Goal: Communication & Community: Participate in discussion

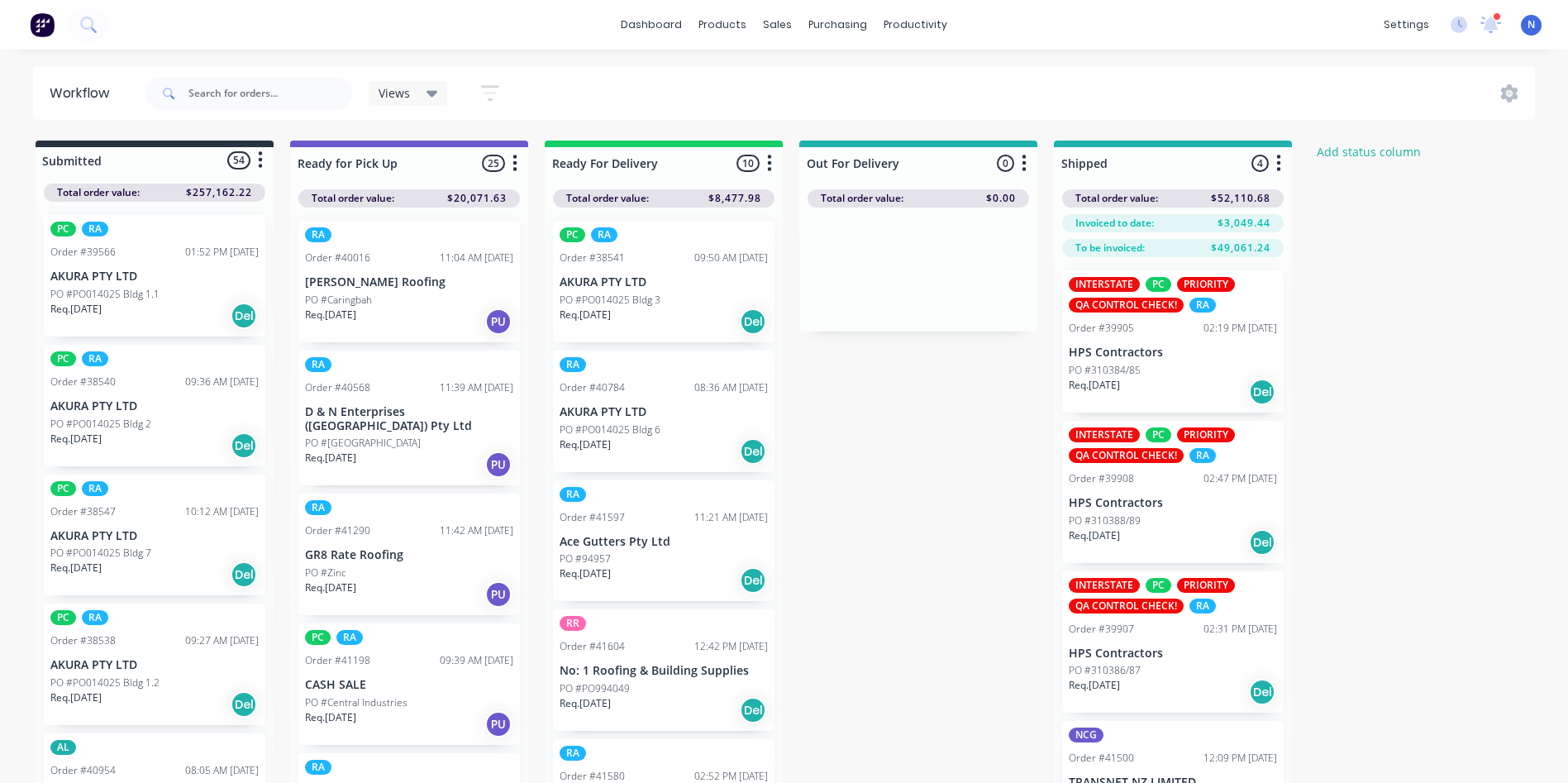
scroll to position [1047, 0]
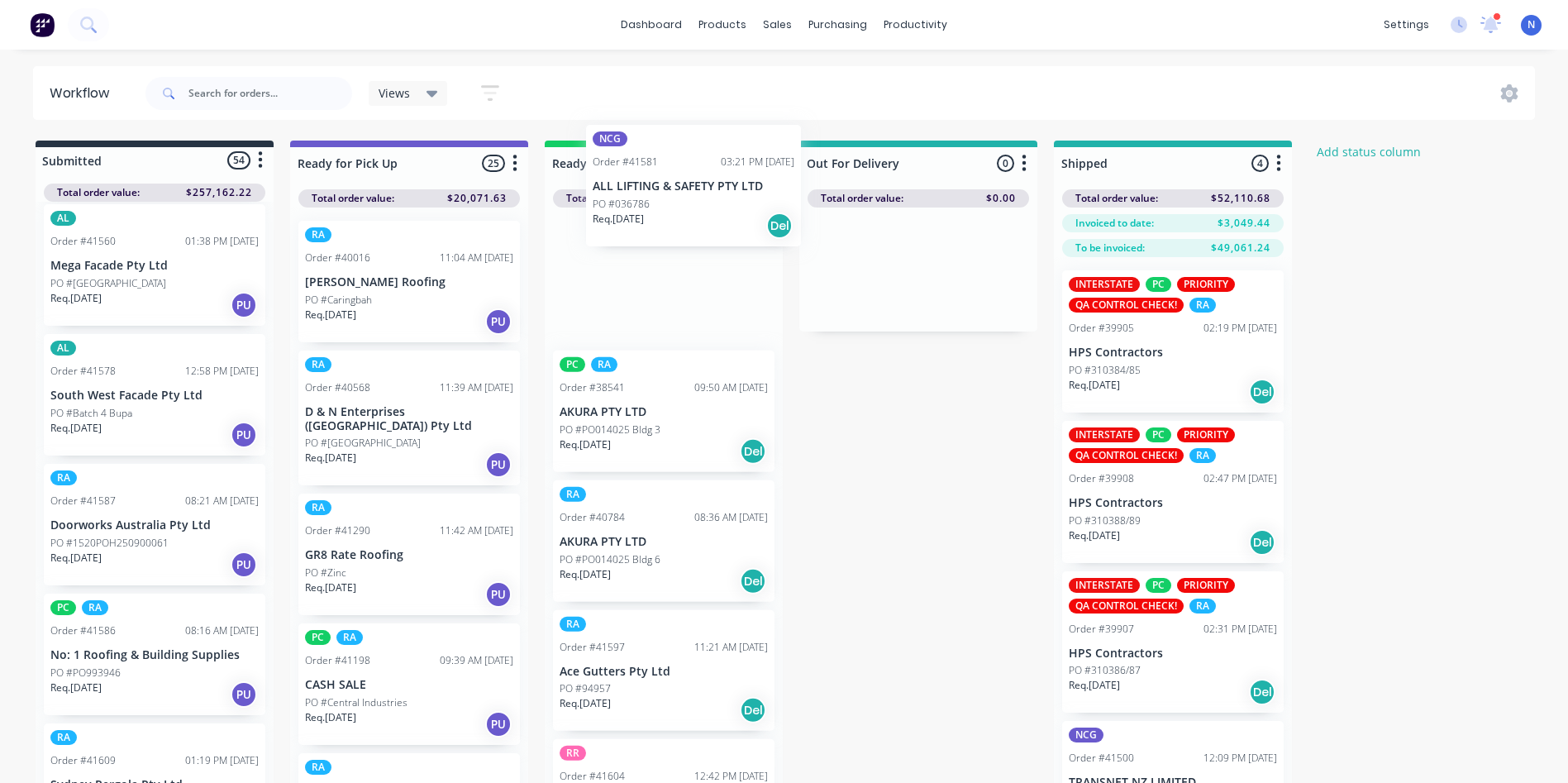
drag, startPoint x: 90, startPoint y: 554, endPoint x: 638, endPoint y: 210, distance: 647.0
click at [638, 210] on div "Submitted 54 Status colour #273444 hex #273444 Save Cancel Summaries Total orde…" at bounding box center [886, 490] width 1797 height 701
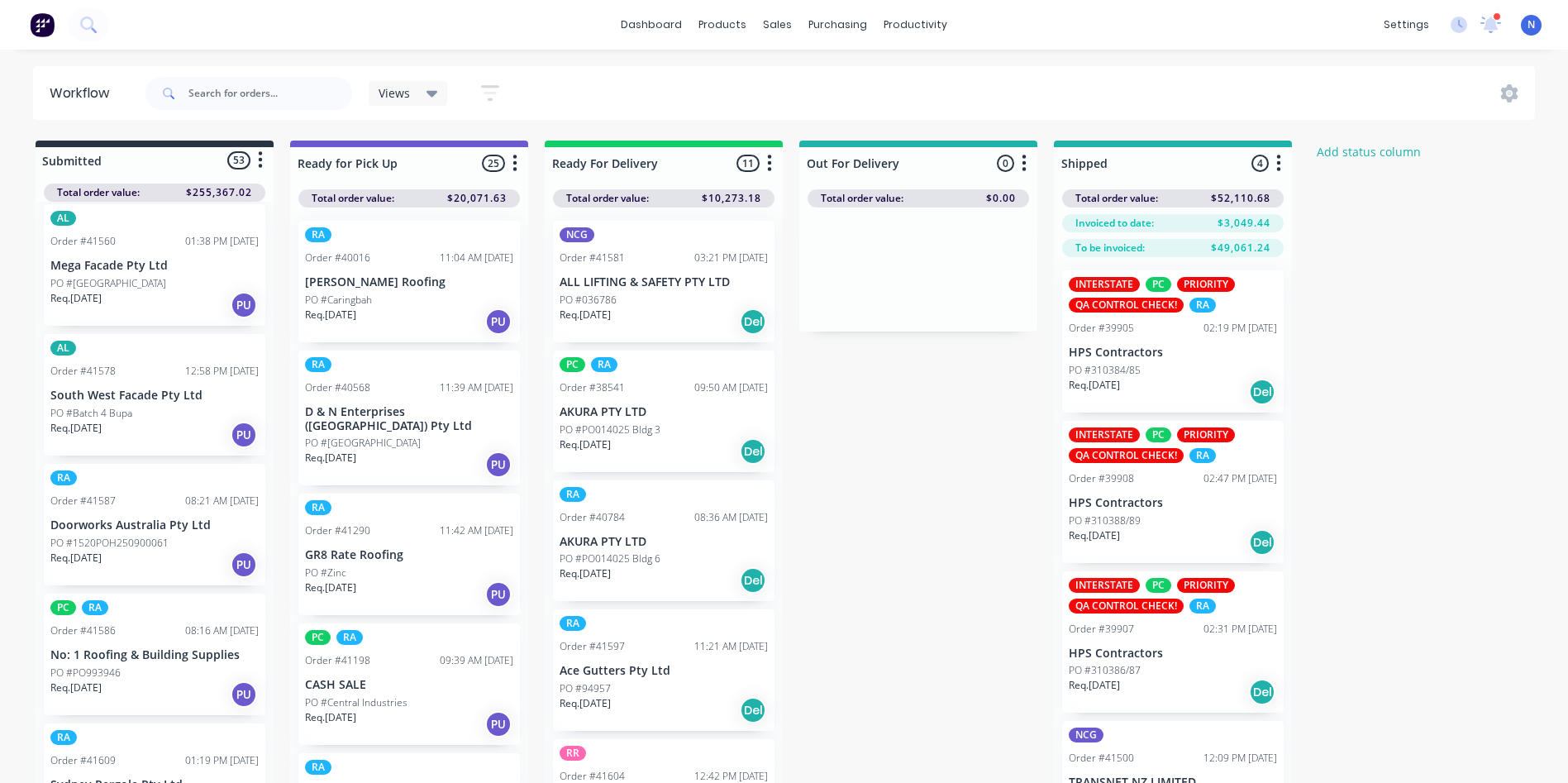
click at [620, 303] on div "PO #036786" at bounding box center [663, 300] width 208 height 15
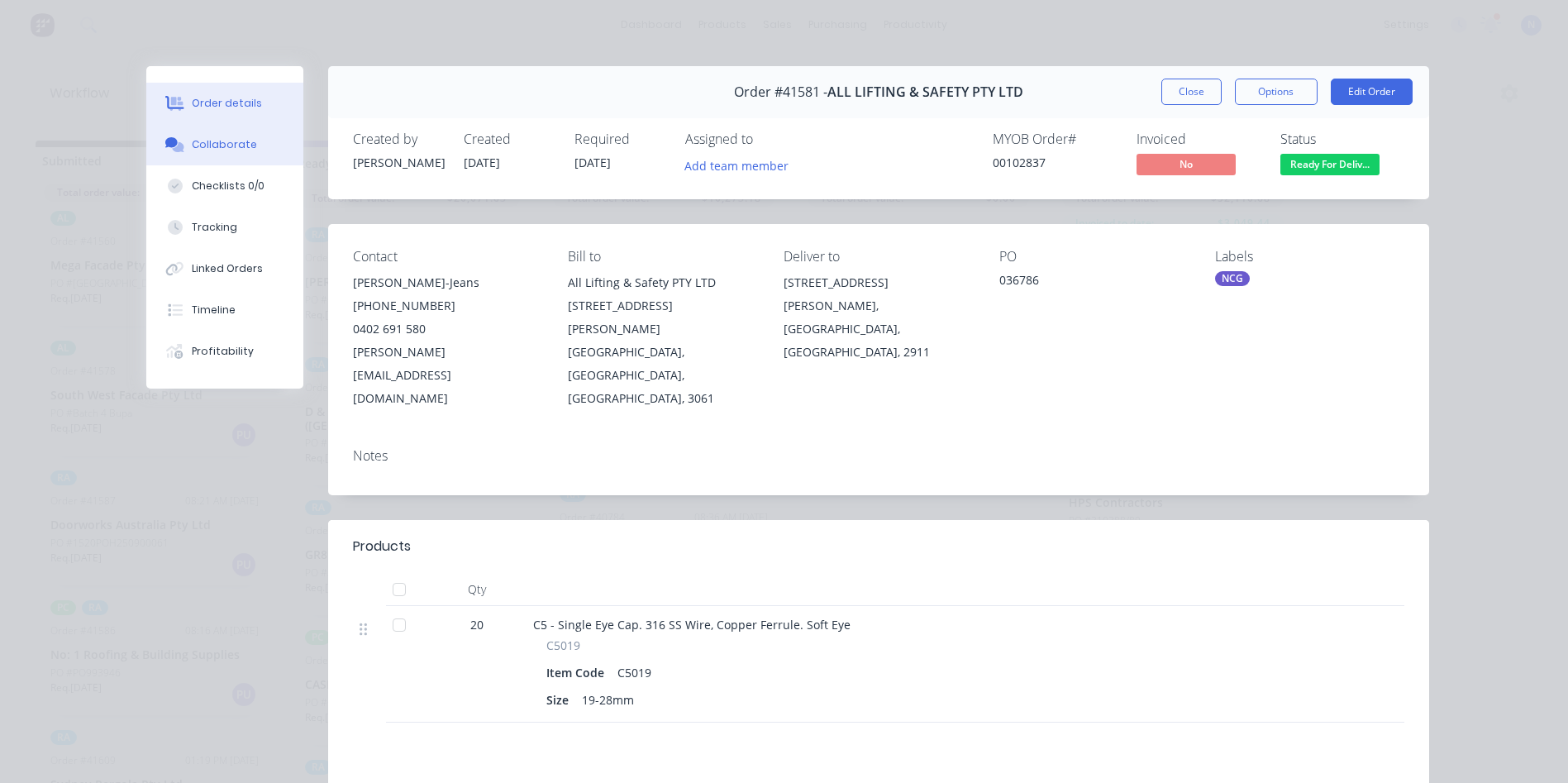
click at [247, 143] on button "Collaborate" at bounding box center [225, 145] width 157 height 41
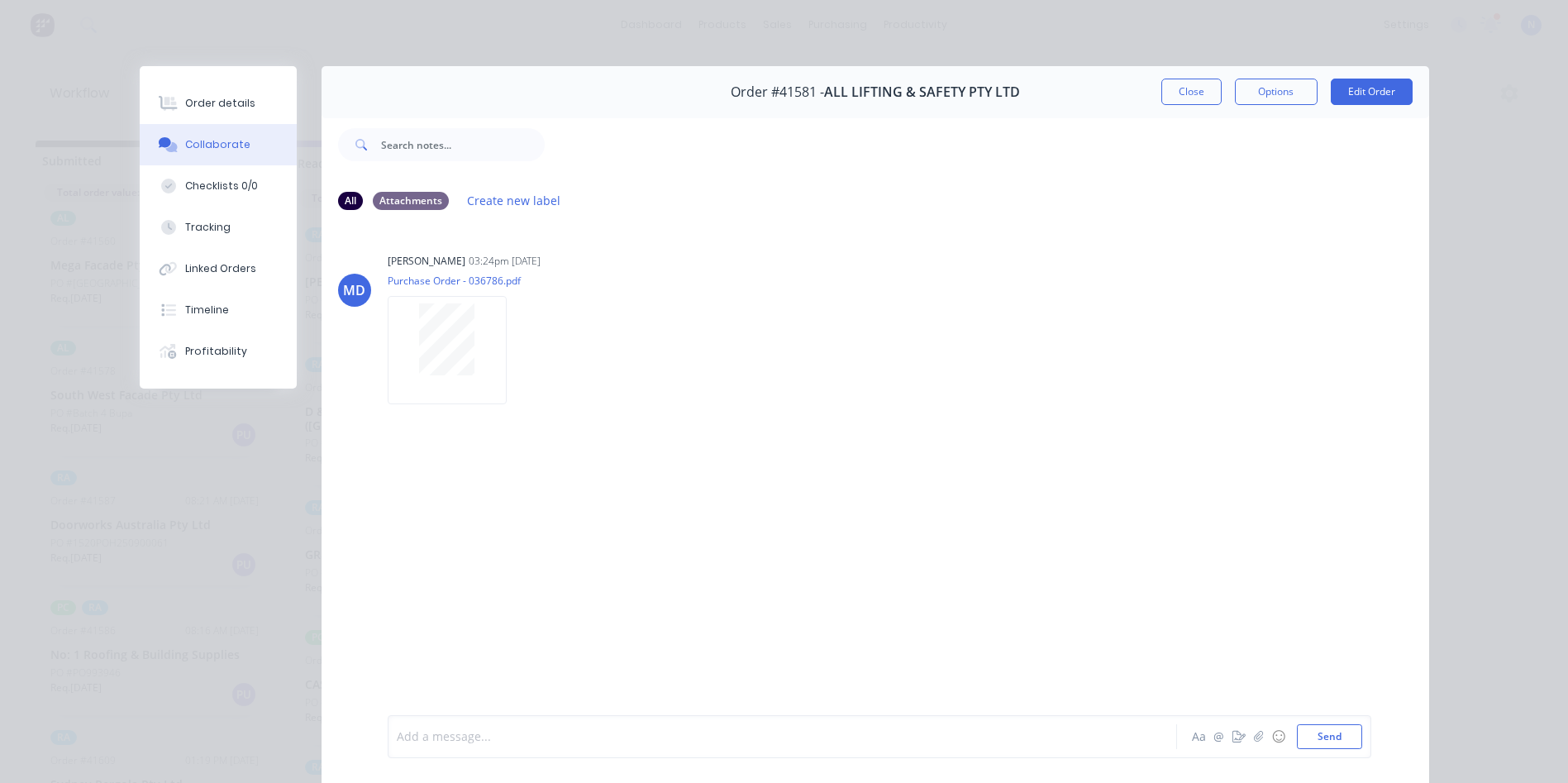
click at [632, 738] on div at bounding box center [759, 736] width 723 height 17
click at [1186, 90] on button "Close" at bounding box center [1191, 92] width 61 height 27
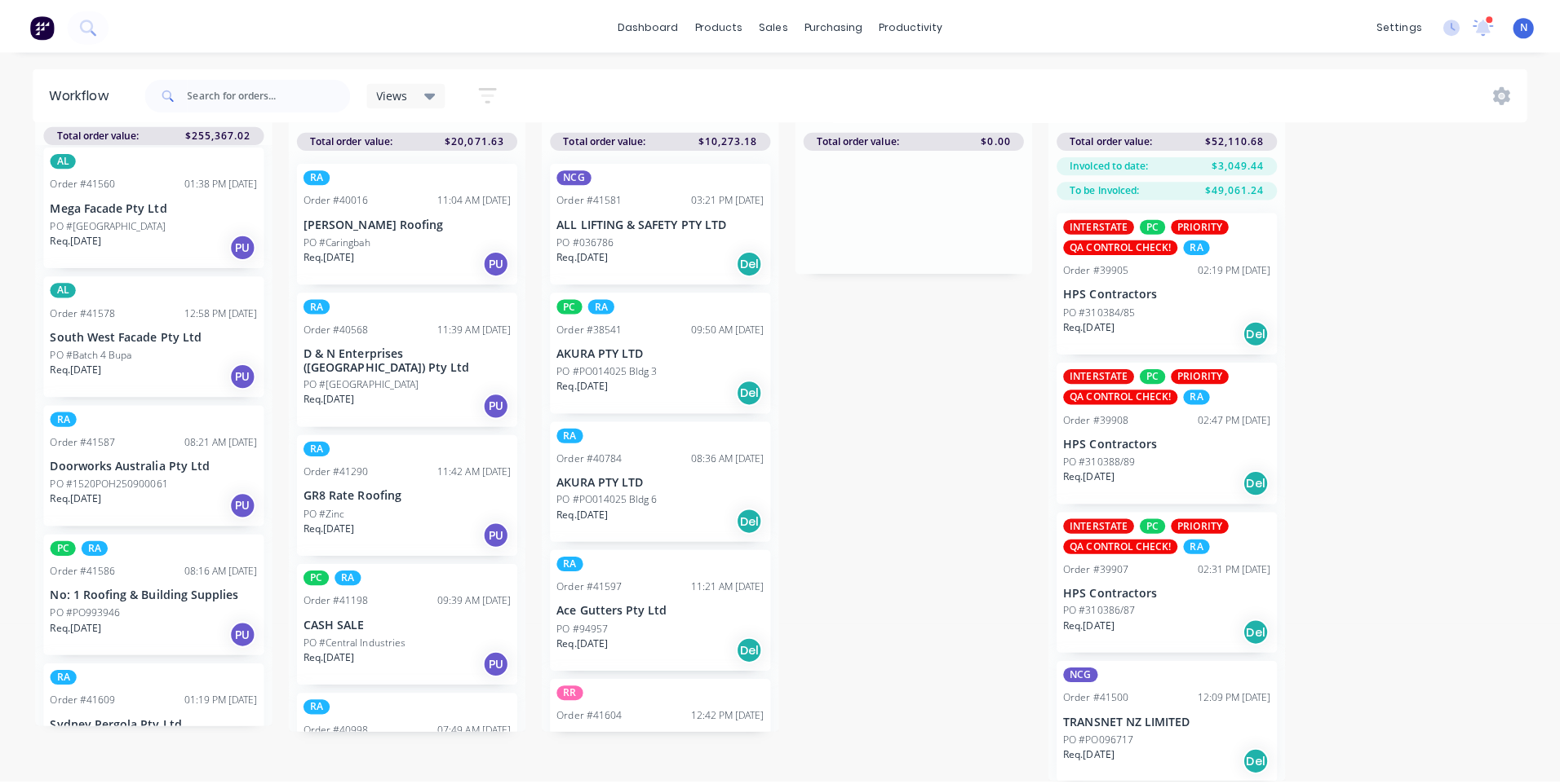
scroll to position [0, 0]
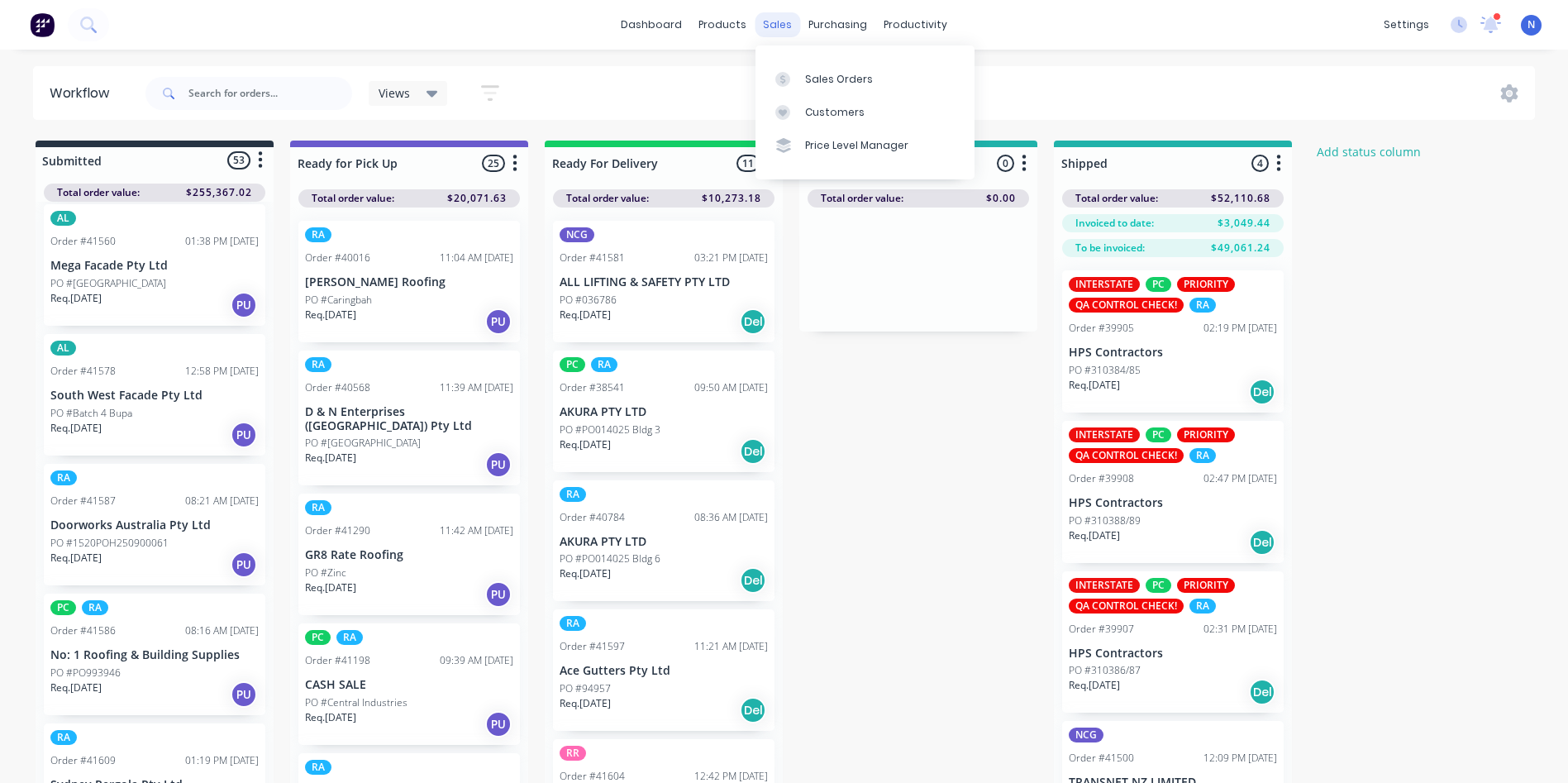
click at [773, 25] on div "sales" at bounding box center [777, 25] width 46 height 25
click at [845, 75] on div "Sales Orders" at bounding box center [839, 79] width 68 height 15
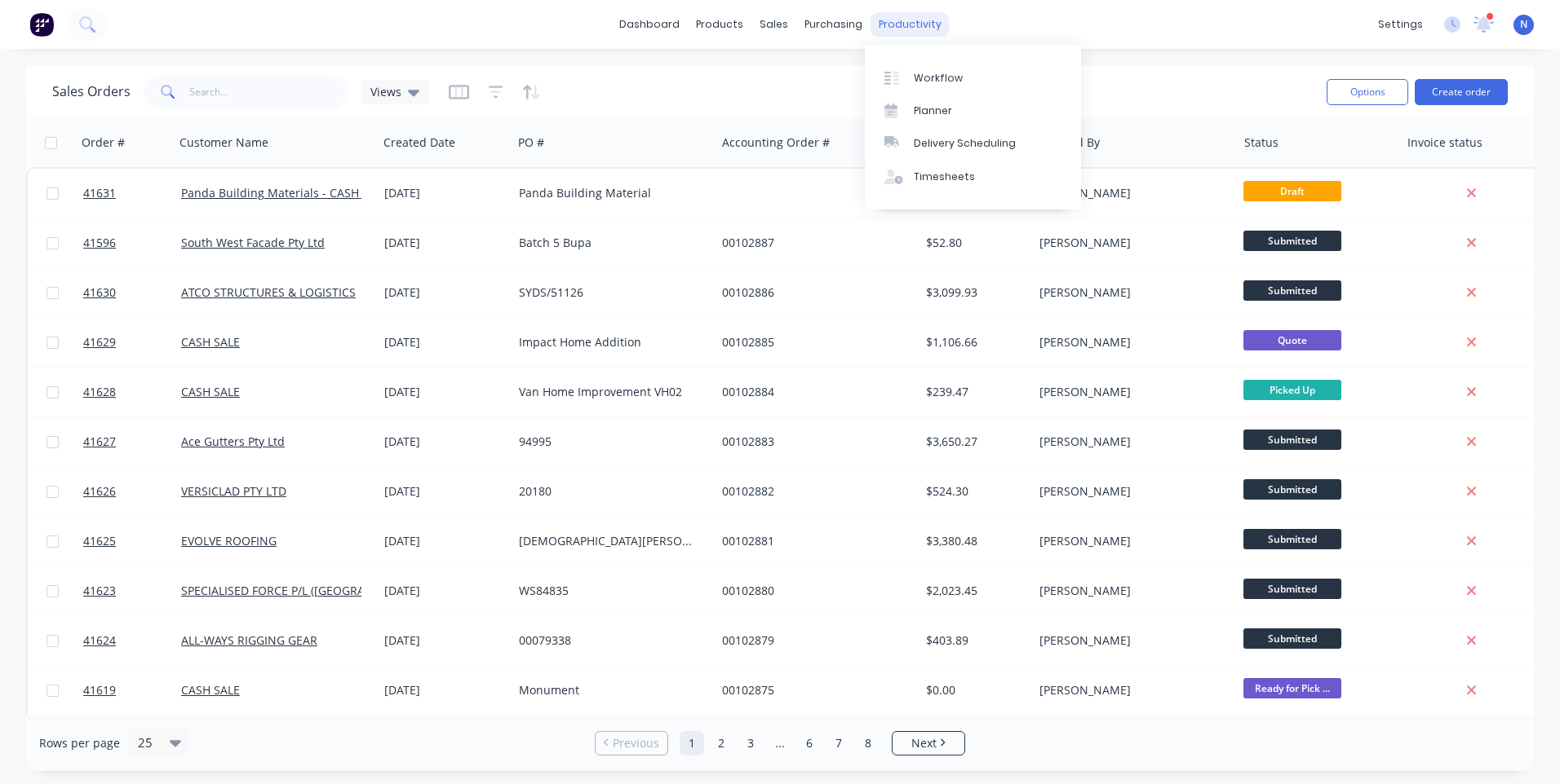
click at [897, 18] on div "productivity" at bounding box center [910, 25] width 79 height 25
click at [928, 78] on div "Workflow" at bounding box center [939, 78] width 49 height 15
